Goal: Information Seeking & Learning: Learn about a topic

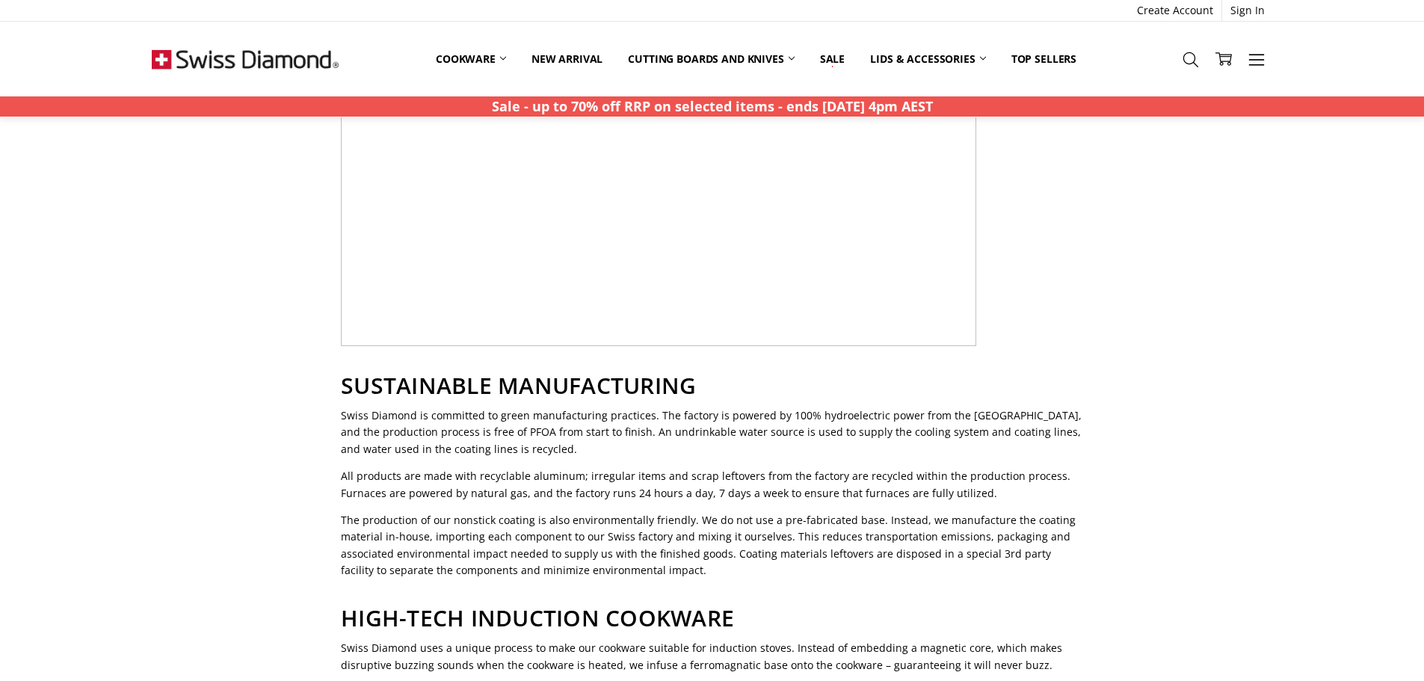
scroll to position [1495, 0]
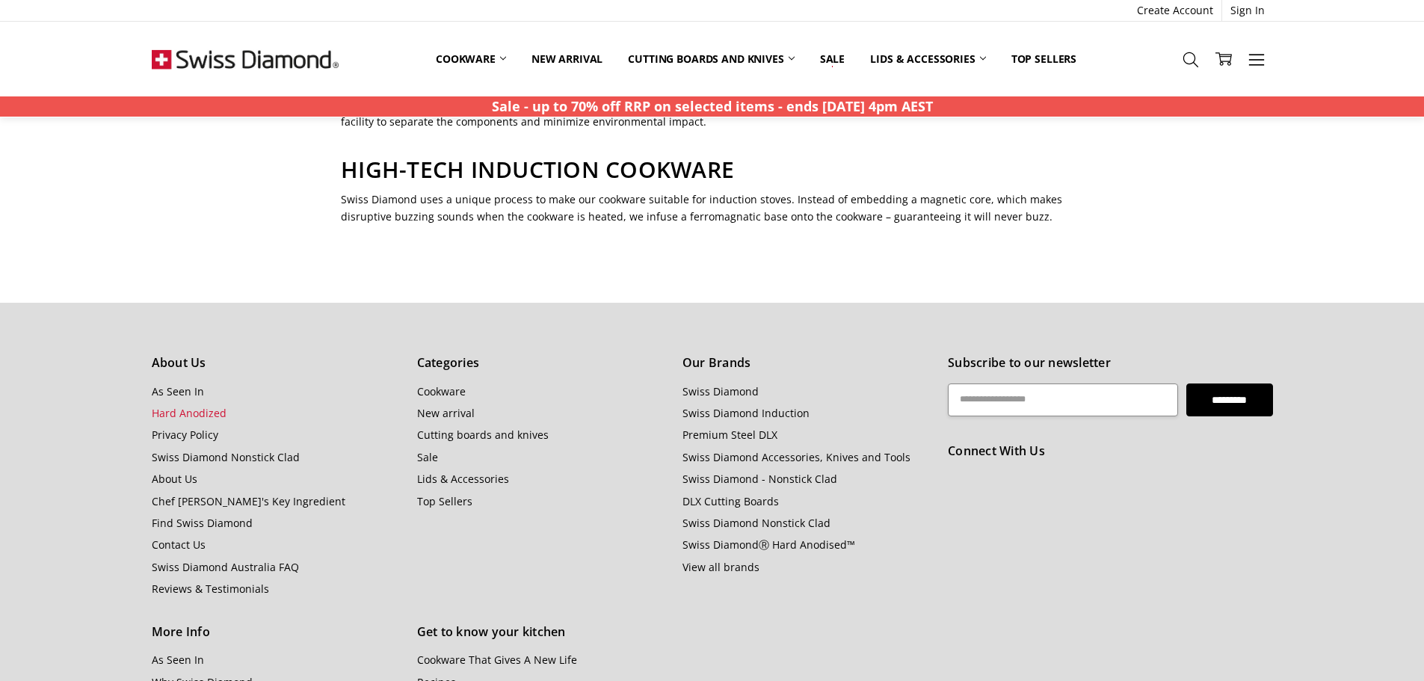
click at [170, 406] on link "Hard Anodized" at bounding box center [189, 413] width 75 height 14
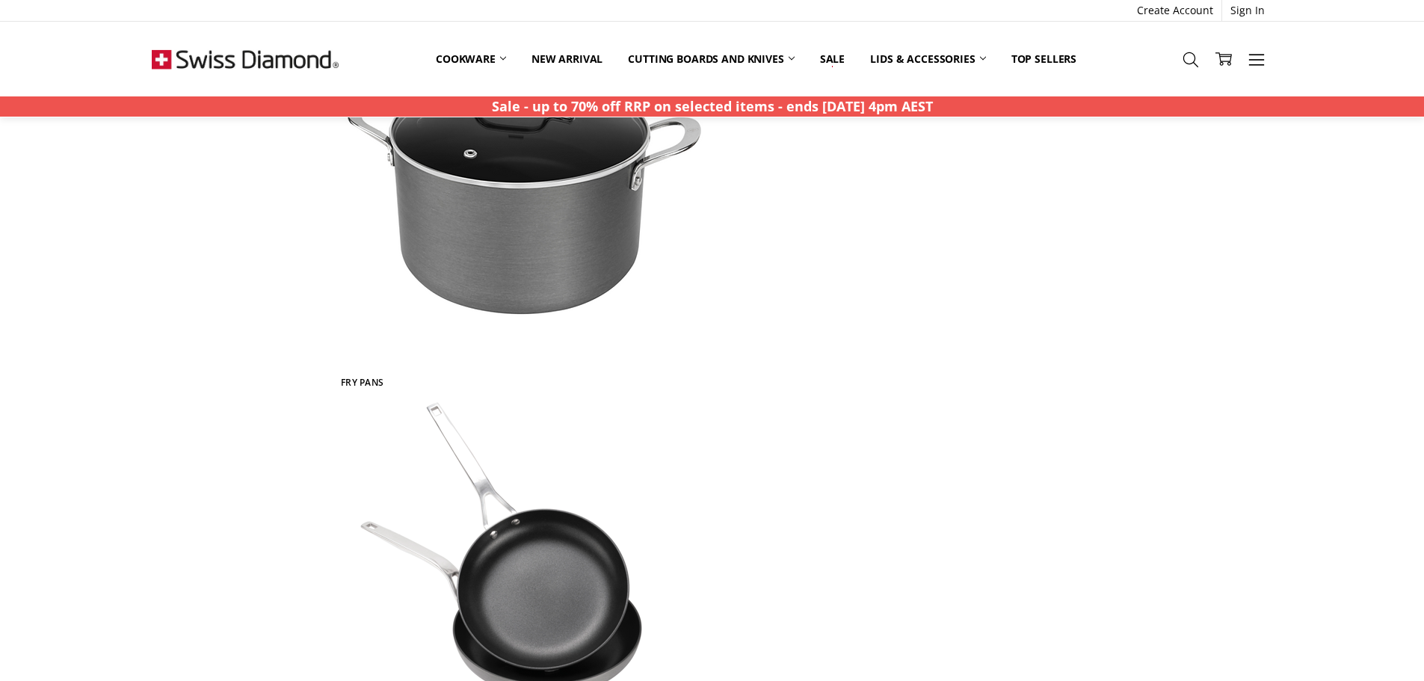
scroll to position [1944, 0]
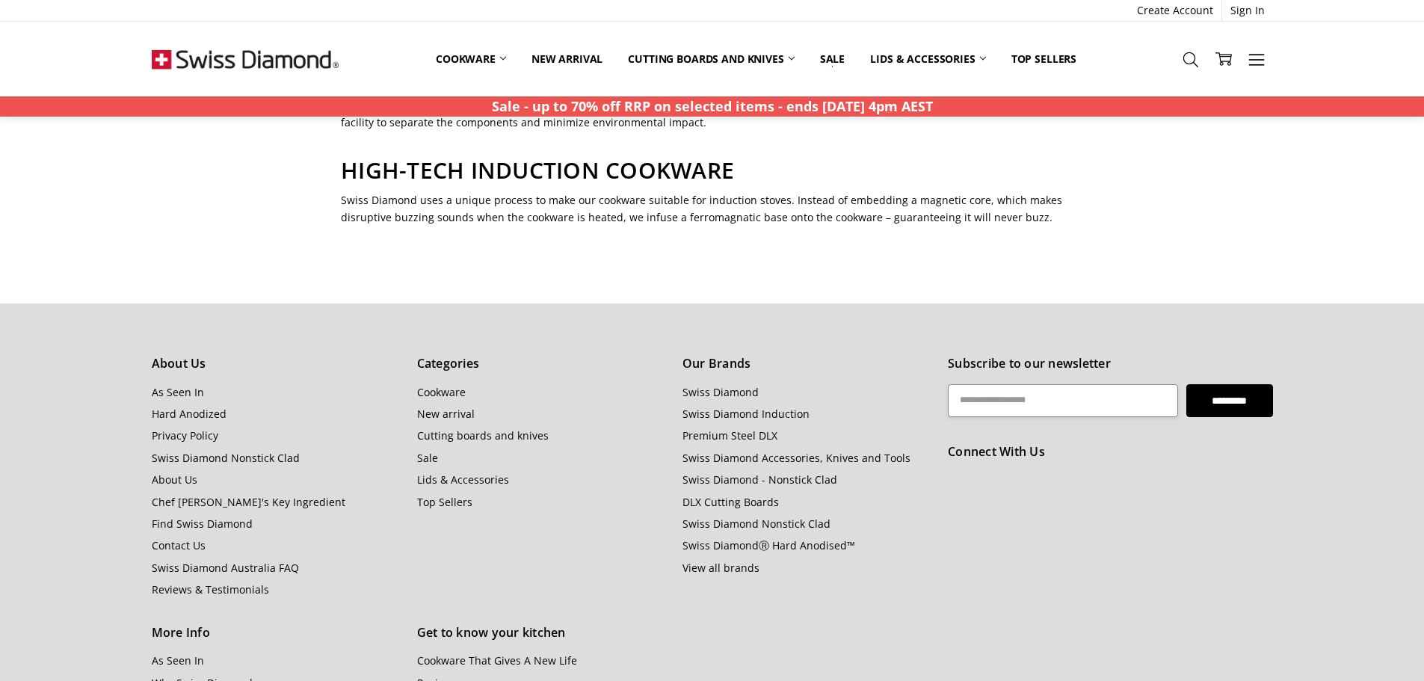
scroll to position [1710, 0]
